Goal: Task Accomplishment & Management: Use online tool/utility

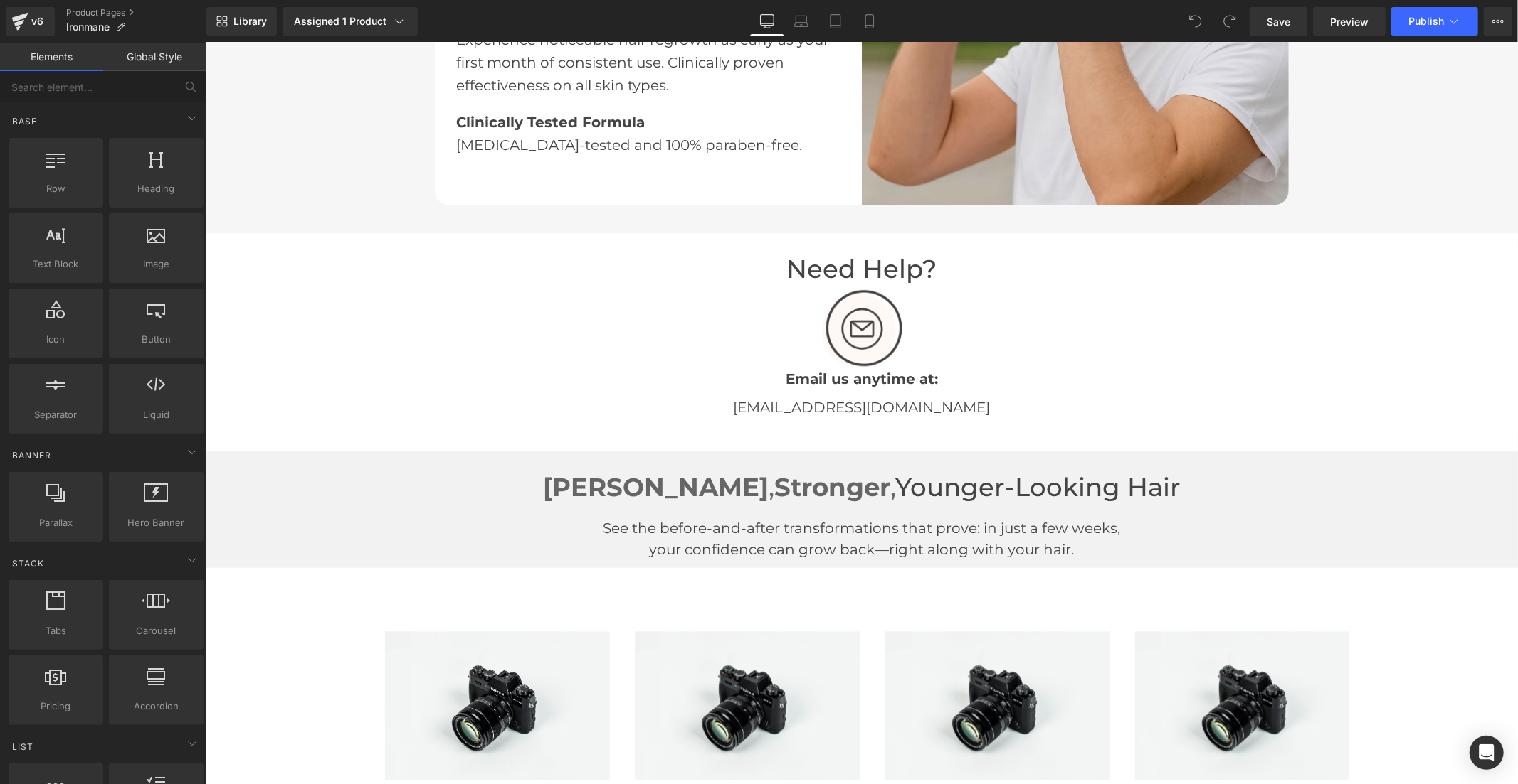
scroll to position [3002, 0]
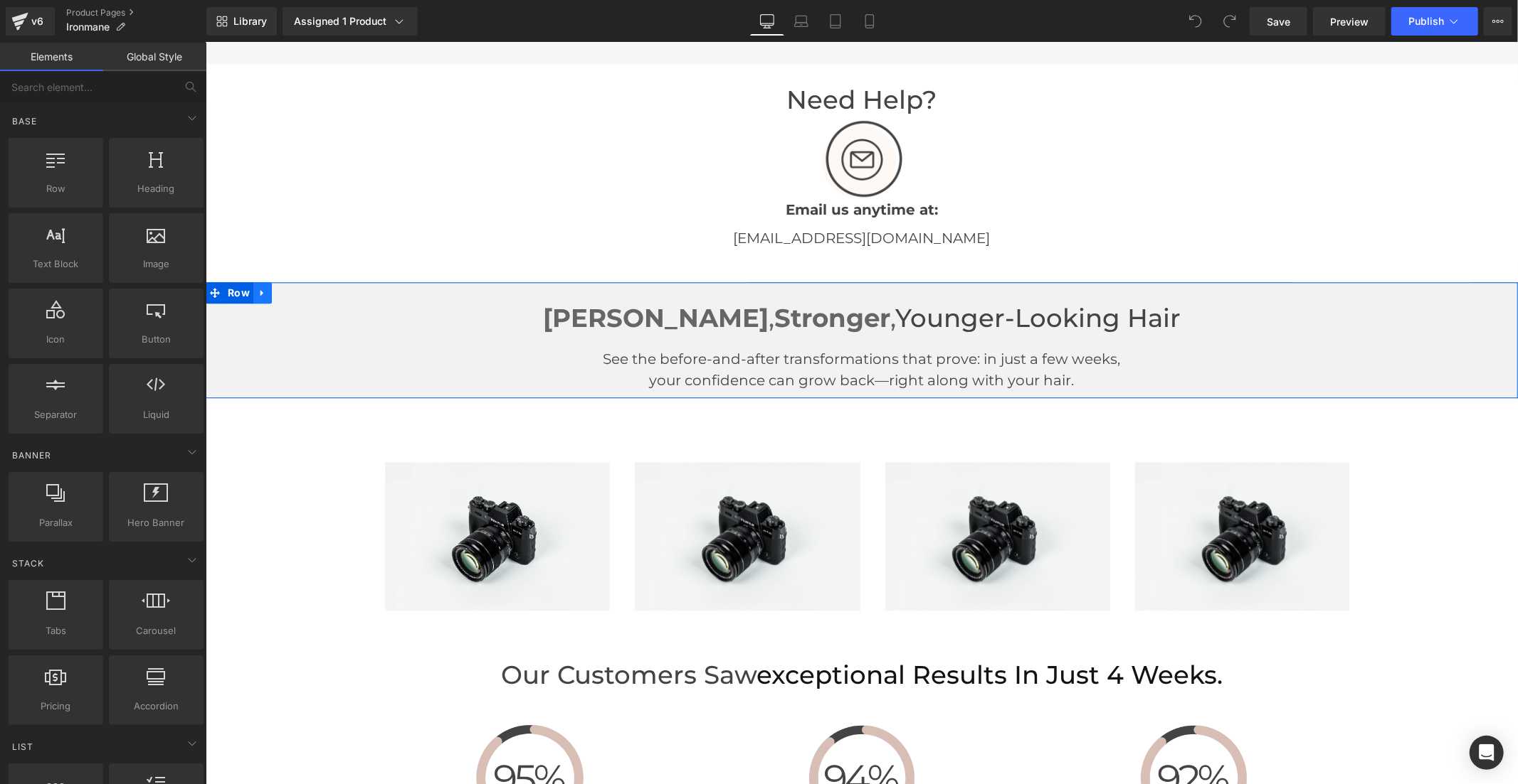
click at [259, 288] on icon at bounding box center [262, 293] width 10 height 11
click at [297, 290] on icon at bounding box center [298, 293] width 10 height 10
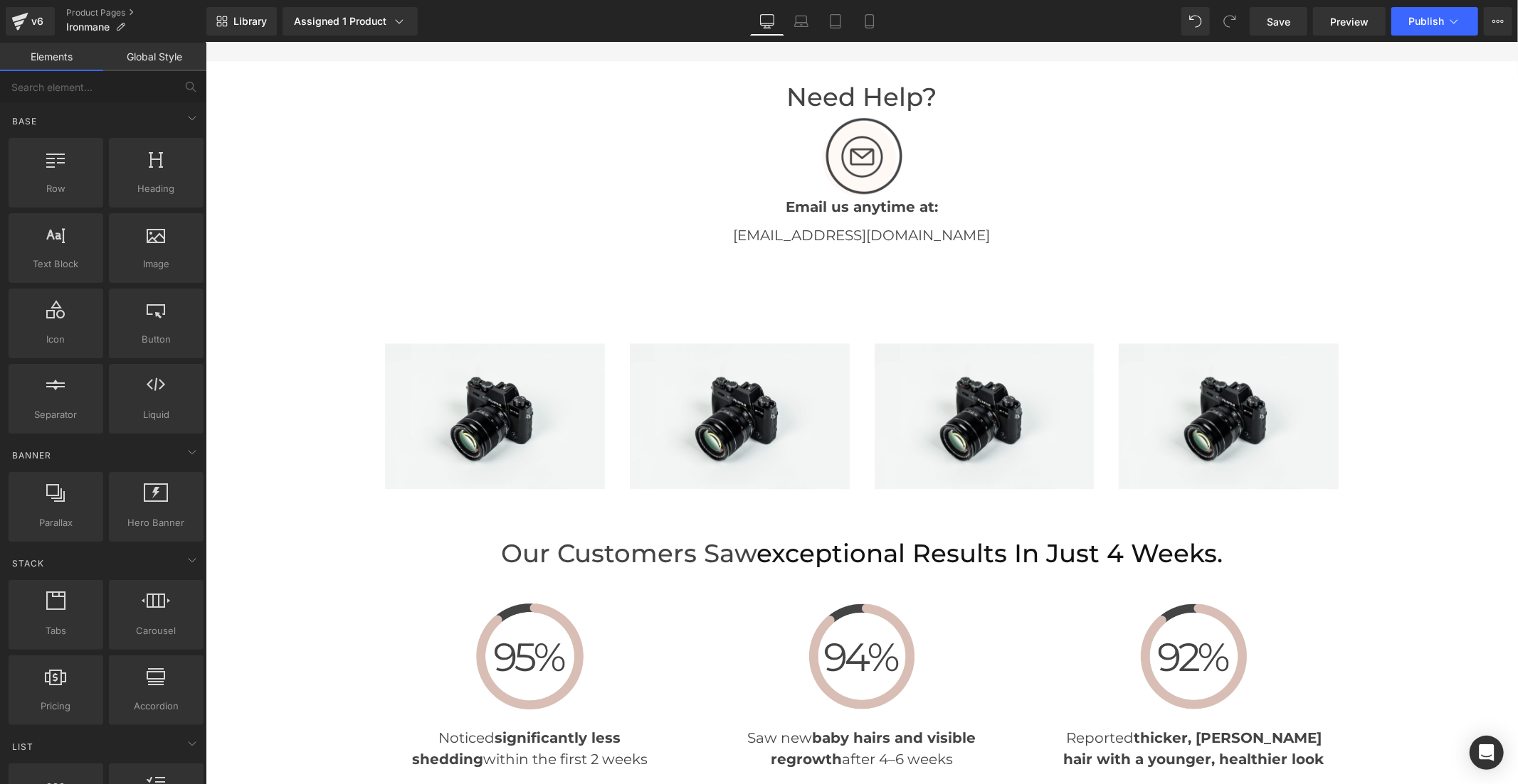
scroll to position [2999, 0]
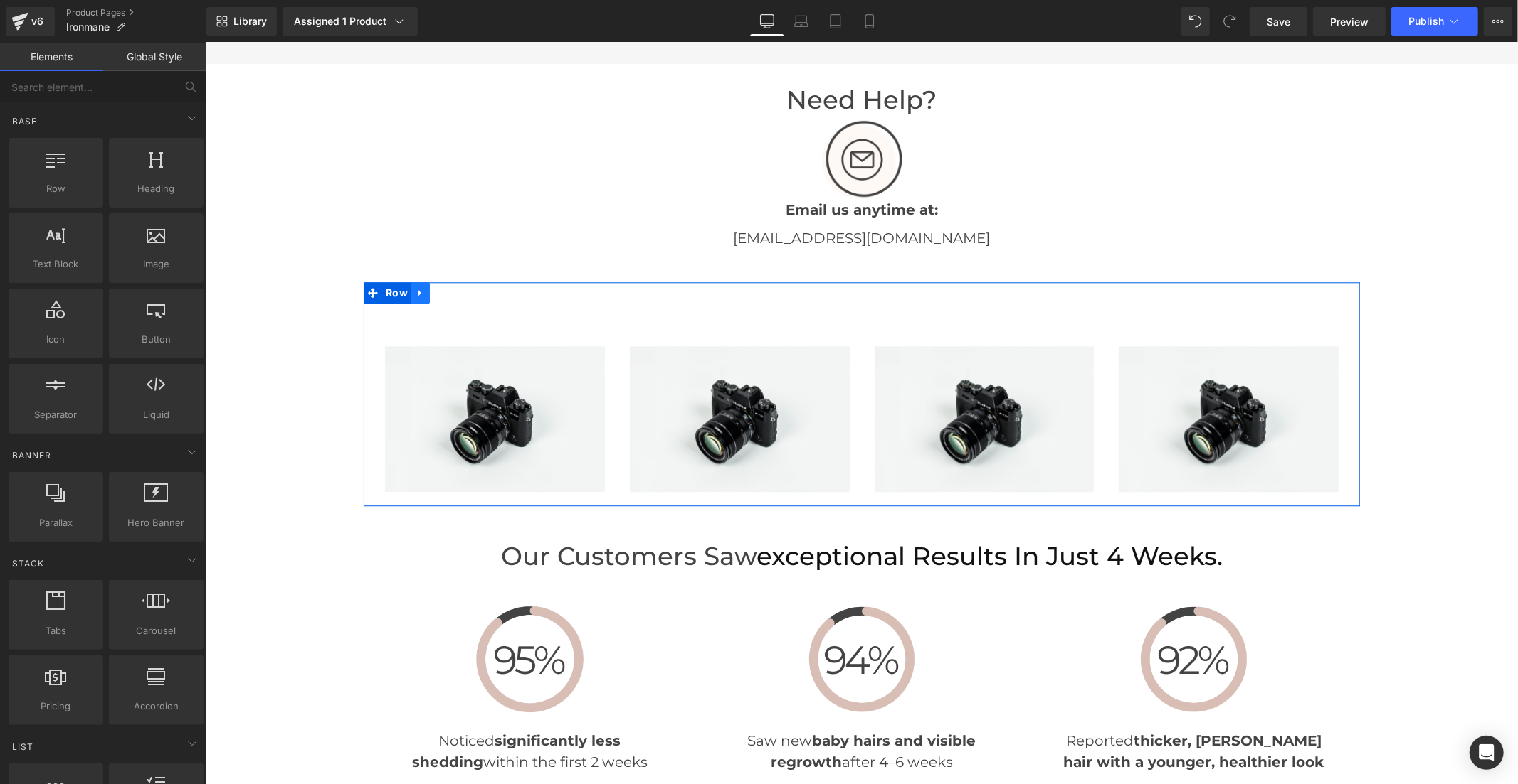
click at [418, 290] on icon at bounding box center [419, 293] width 3 height 7
click at [453, 289] on icon at bounding box center [456, 293] width 10 height 11
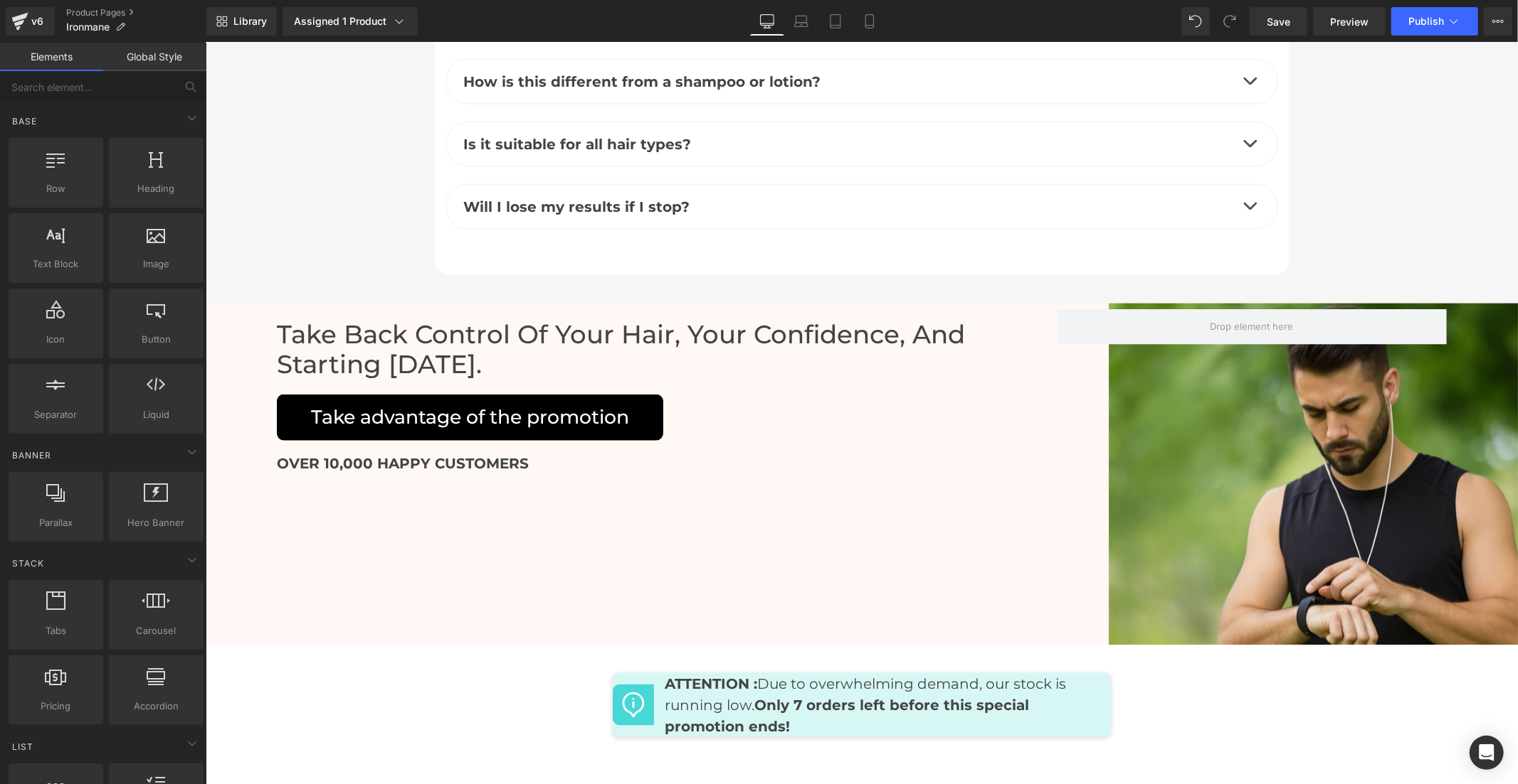
scroll to position [6381, 0]
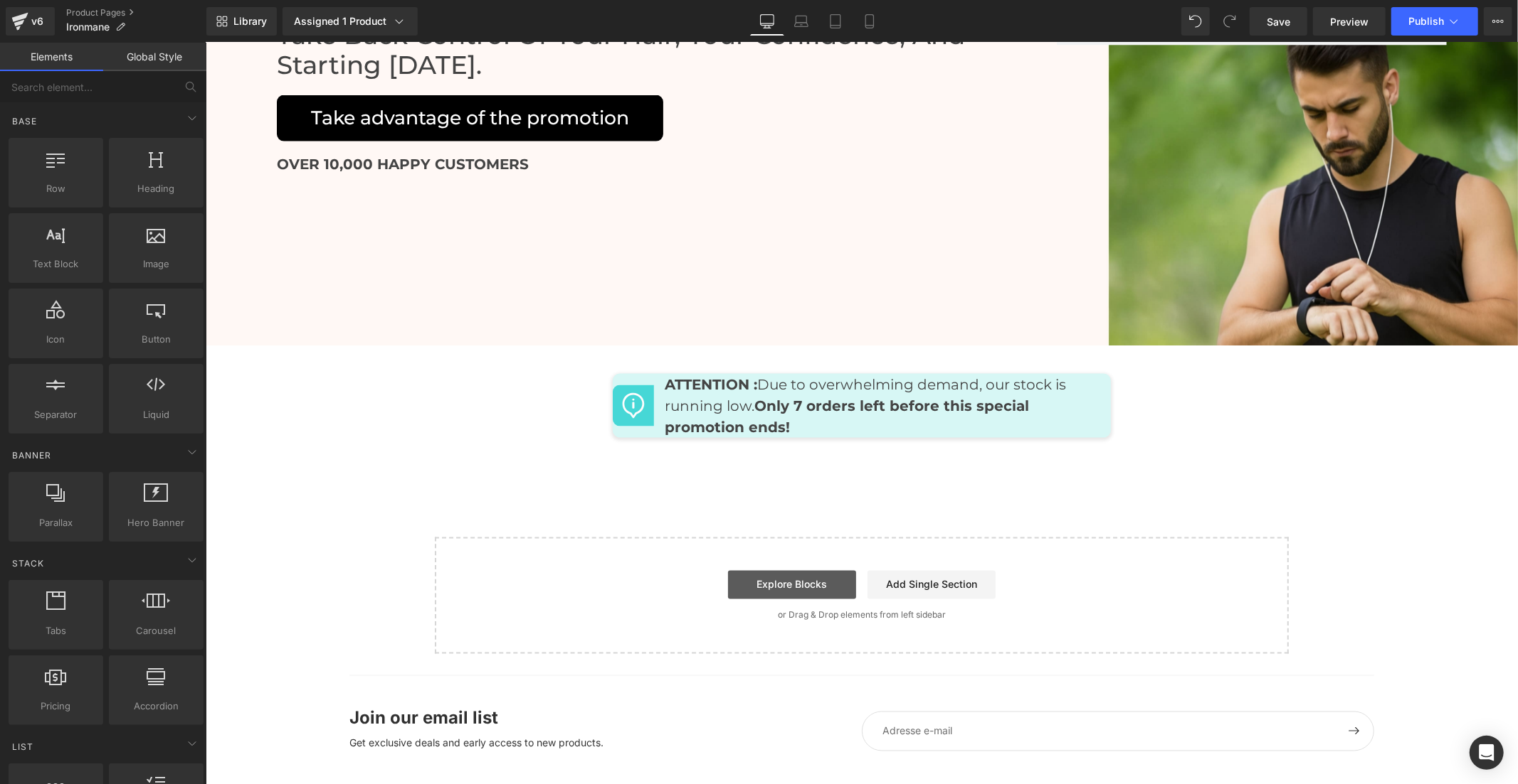
click at [801, 571] on link "Explore Blocks" at bounding box center [791, 585] width 128 height 29
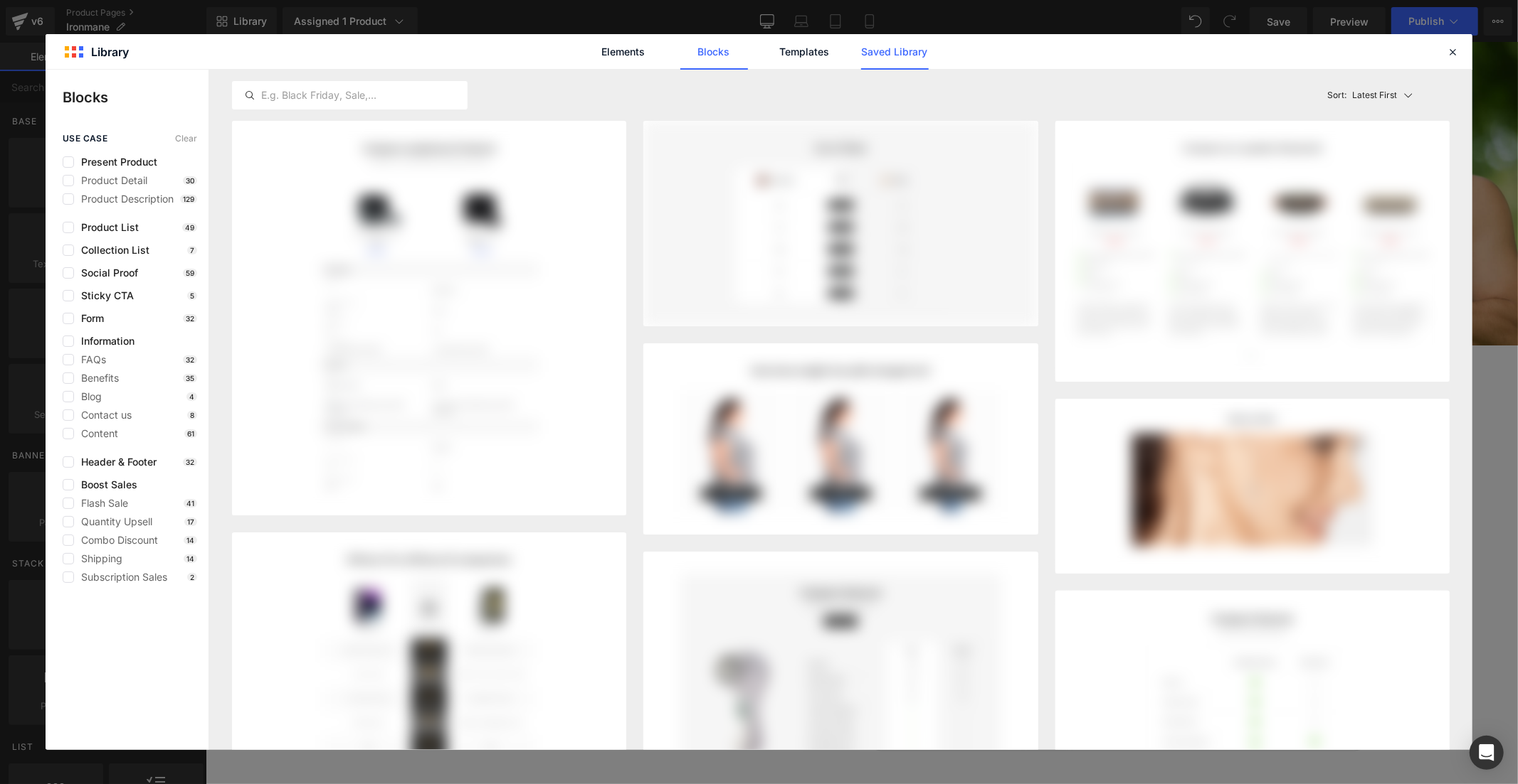
click at [883, 46] on link "Saved Library" at bounding box center [894, 52] width 68 height 35
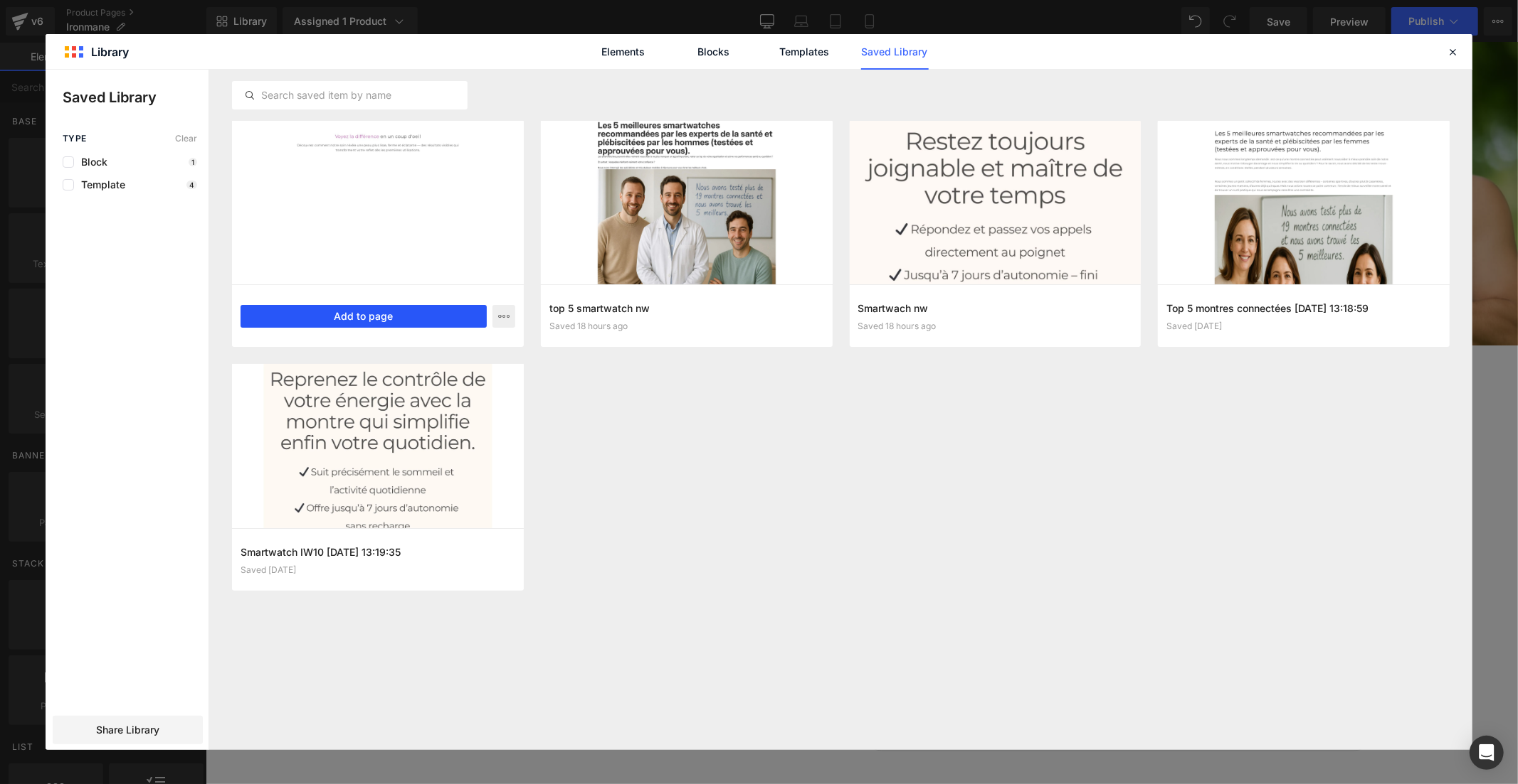
click at [416, 318] on button "Add to page" at bounding box center [363, 316] width 246 height 23
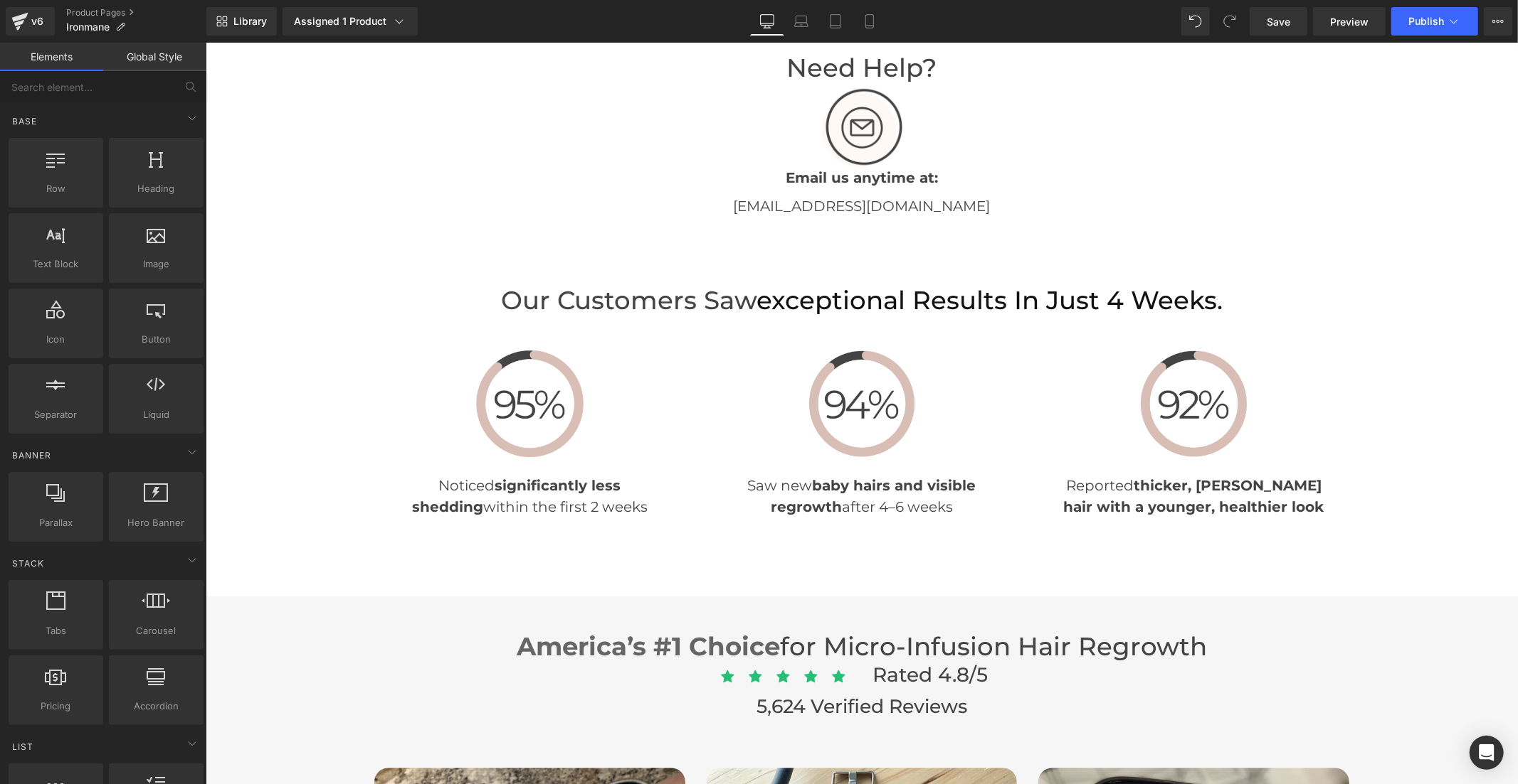
scroll to position [3019, 0]
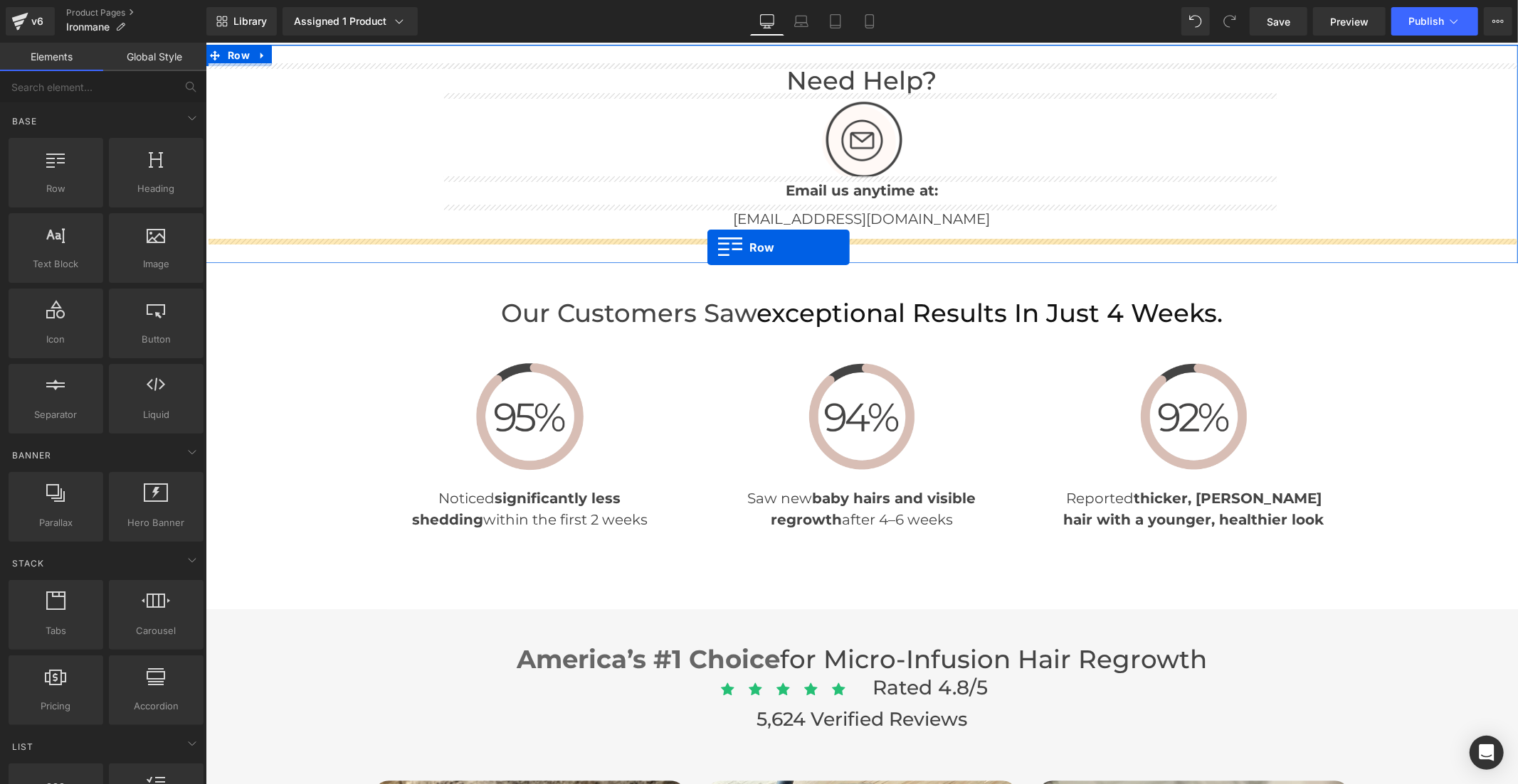
drag, startPoint x: 209, startPoint y: 358, endPoint x: 707, endPoint y: 247, distance: 510.2
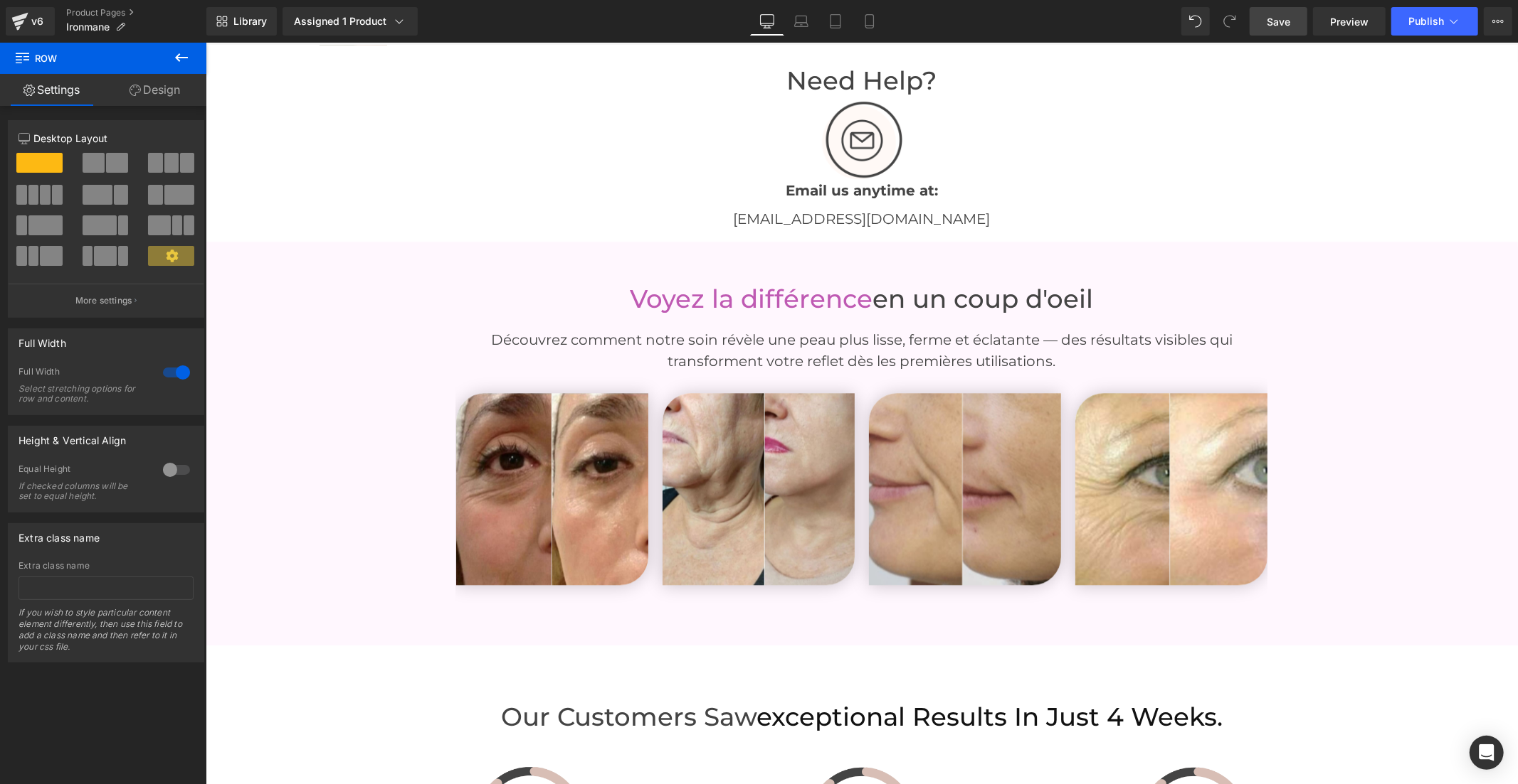
click at [1274, 23] on span "Save" at bounding box center [1278, 22] width 24 height 15
click at [1282, 14] on span "Save" at bounding box center [1278, 22] width 24 height 15
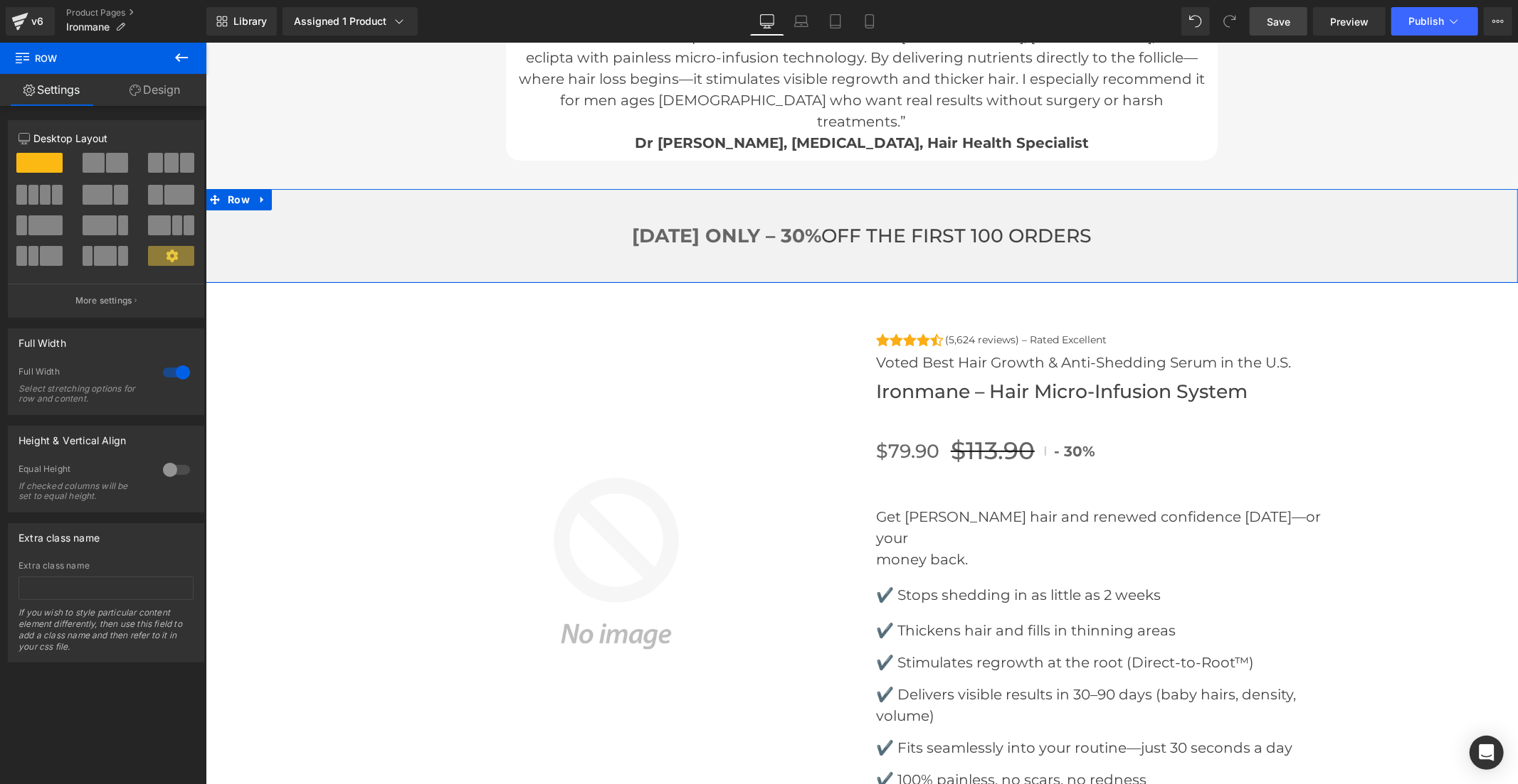
scroll to position [4995, 0]
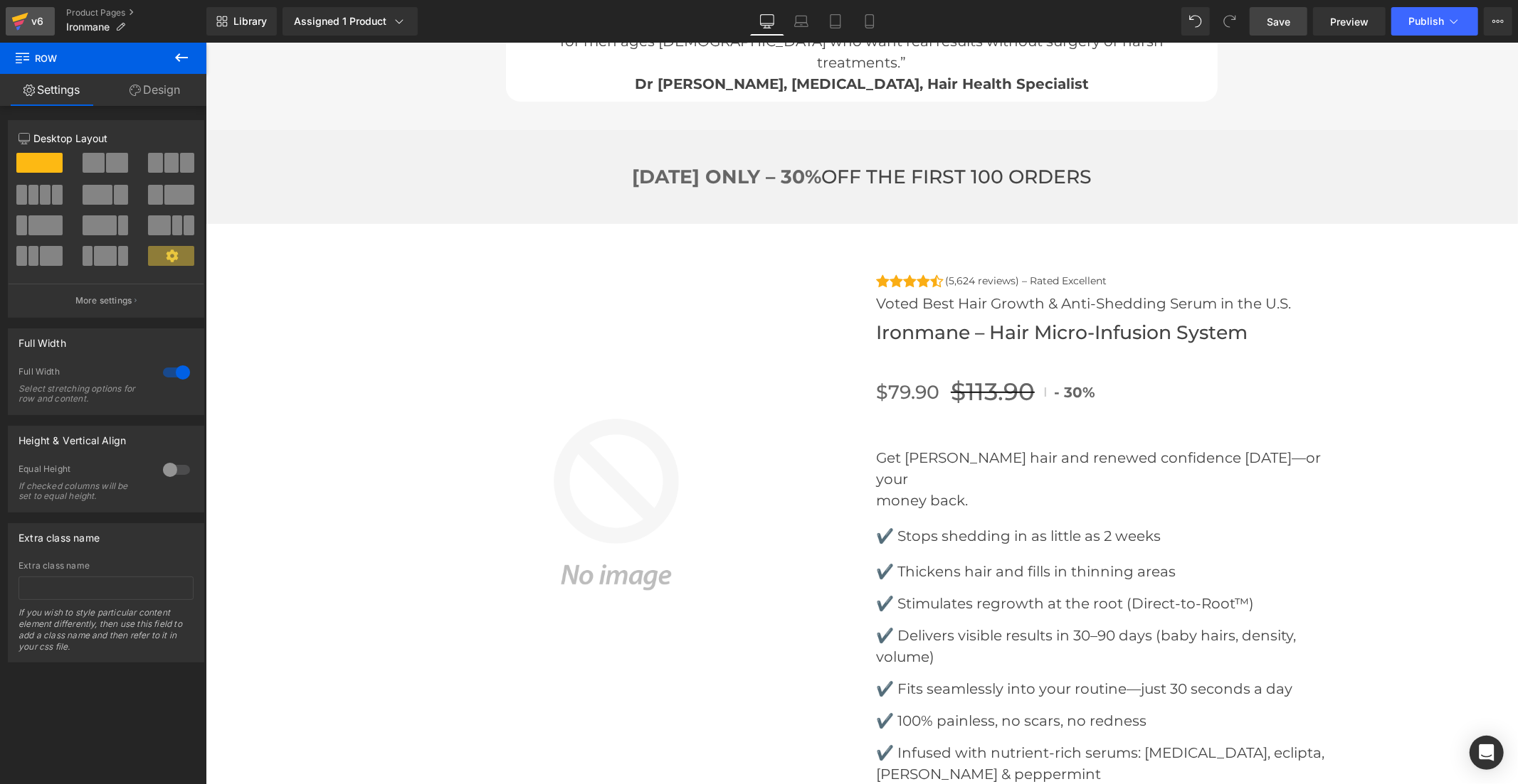
click at [10, 15] on link "v6" at bounding box center [30, 21] width 49 height 29
